Goal: Use online tool/utility: Use online tool/utility

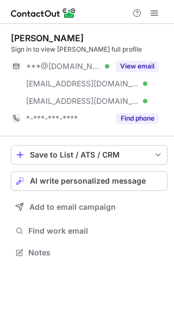
scroll to position [245, 174]
click at [149, 182] on div "AI write personalized message" at bounding box center [96, 181] width 133 height 9
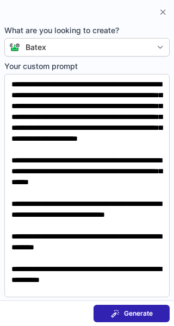
click at [129, 310] on span "Generate" at bounding box center [138, 313] width 29 height 9
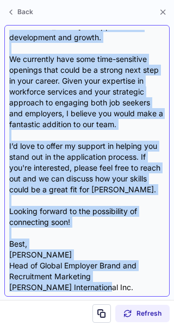
scroll to position [183, 0]
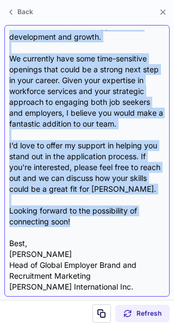
drag, startPoint x: 10, startPoint y: 86, endPoint x: 126, endPoint y: 227, distance: 182.6
click at [126, 227] on div "Subject: Exciting Opportunity at Baxter International Inc. Body: Hi Gabriel, I …" at bounding box center [86, 161] width 155 height 262
copy div "Hi Gabriel, I hope this message finds you well! I recently came across your pro…"
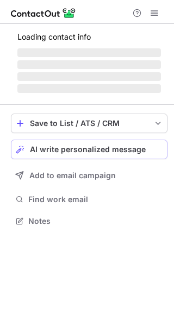
scroll to position [214, 174]
click at [102, 143] on button "AI write personalized message" at bounding box center [89, 150] width 157 height 20
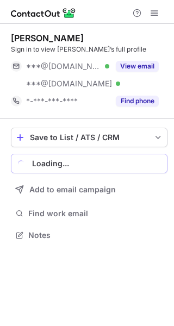
scroll to position [227, 174]
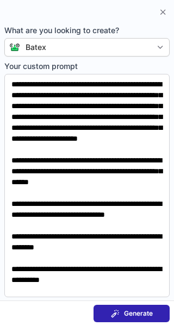
click at [120, 305] on button "Generate" at bounding box center [131, 313] width 76 height 17
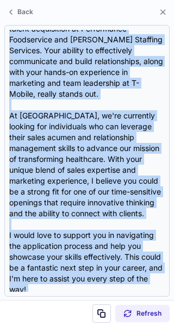
scroll to position [248, 0]
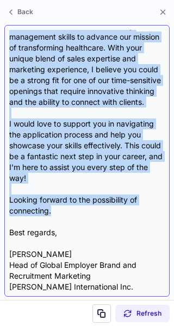
drag, startPoint x: 10, startPoint y: 86, endPoint x: 104, endPoint y: 211, distance: 156.1
click at [104, 211] on div "Subject: Exciting Opportunities at Baxter International Inc. Body: Hi Janet, I …" at bounding box center [86, 161] width 155 height 262
copy div "Hi Janet, I hope this message finds you well! I recently came across your profi…"
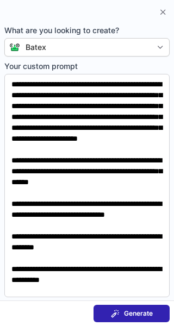
scroll to position [5, 5]
click at [138, 310] on span "Generate" at bounding box center [138, 313] width 29 height 9
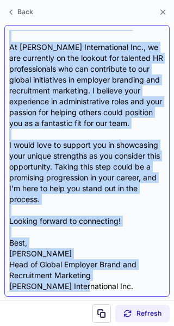
scroll to position [183, 0]
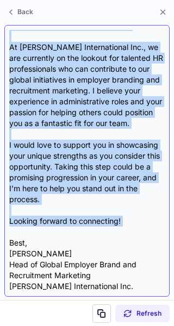
drag, startPoint x: 9, startPoint y: 88, endPoint x: 138, endPoint y: 229, distance: 191.6
click at [138, 229] on div "Subject: Exciting Opportunities at Baxter International Inc. Body: Hi Emily, I …" at bounding box center [86, 161] width 155 height 262
copy div "Hi Emily, I hope this message finds you well! I recently came across your Linke…"
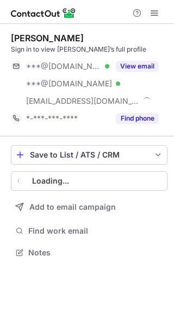
scroll to position [245, 174]
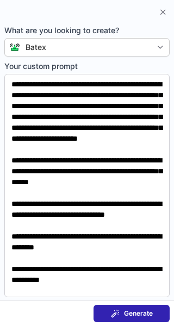
click at [140, 314] on span "Generate" at bounding box center [138, 313] width 29 height 9
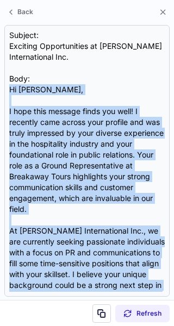
scroll to position [161, 0]
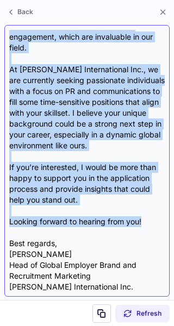
drag, startPoint x: 8, startPoint y: 88, endPoint x: 156, endPoint y: 224, distance: 201.5
click at [156, 224] on div "Subject: Exciting Opportunities at [PERSON_NAME] International Inc. Body: Hi [P…" at bounding box center [86, 161] width 165 height 272
copy div "Hi [PERSON_NAME], I hope this message finds you well! I recently came across yo…"
